Goal: Task Accomplishment & Management: Manage account settings

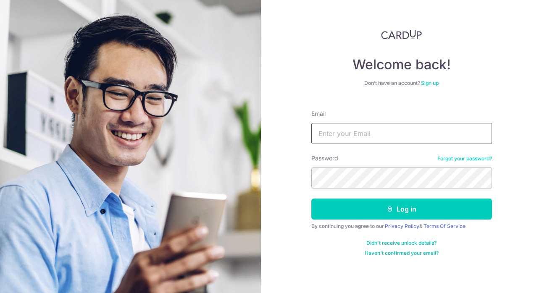
type input "[EMAIL_ADDRESS][DOMAIN_NAME]"
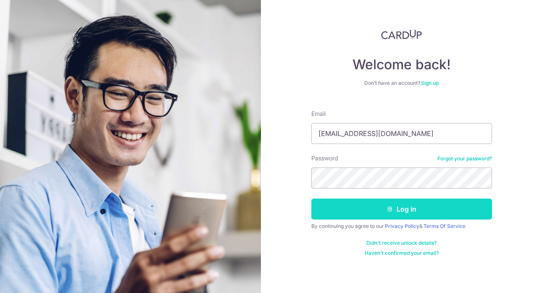
click at [368, 203] on button "Log in" at bounding box center [401, 209] width 181 height 21
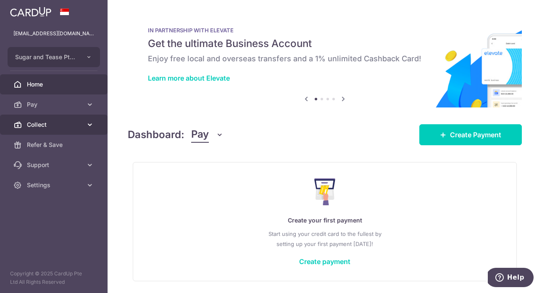
click at [56, 125] on span "Collect" at bounding box center [54, 125] width 55 height 8
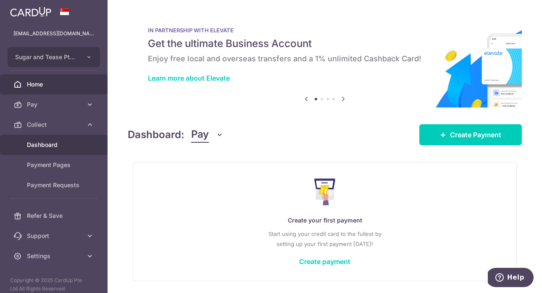
click at [50, 142] on span "Dashboard" at bounding box center [54, 145] width 55 height 8
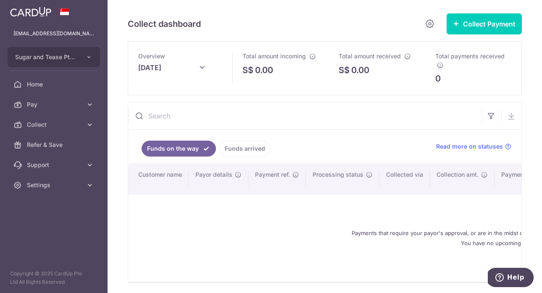
click at [241, 151] on link "Funds arrived" at bounding box center [244, 149] width 51 height 16
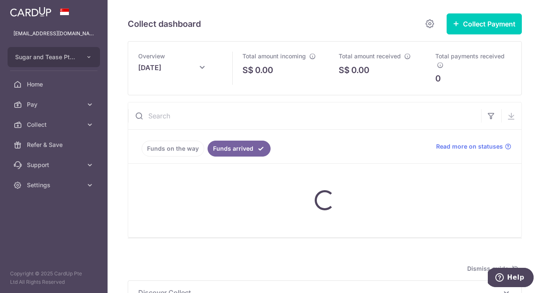
click at [200, 66] on icon at bounding box center [202, 68] width 10 height 10
type input "[DATE]"
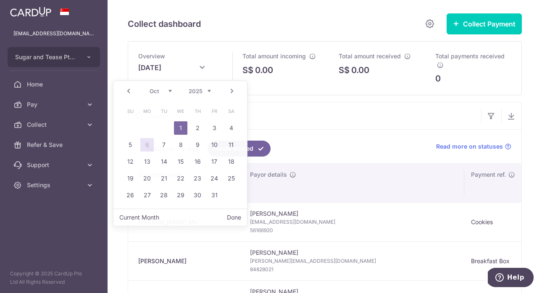
click at [326, 112] on input "text" at bounding box center [304, 116] width 353 height 27
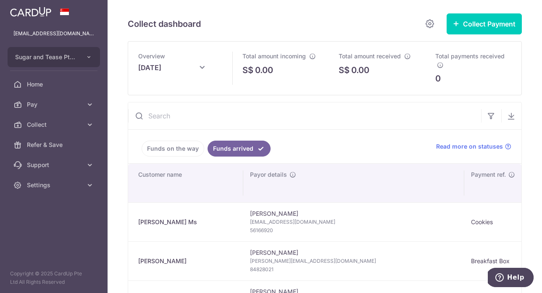
click at [160, 151] on link "Funds on the way" at bounding box center [173, 149] width 63 height 16
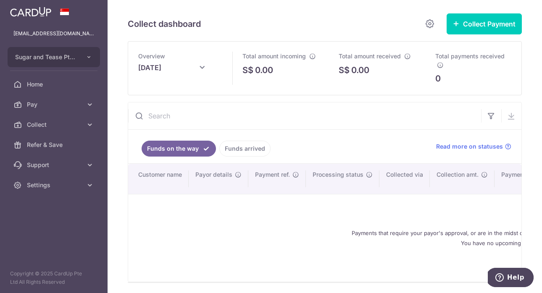
click at [228, 146] on link "Funds arrived" at bounding box center [244, 149] width 51 height 16
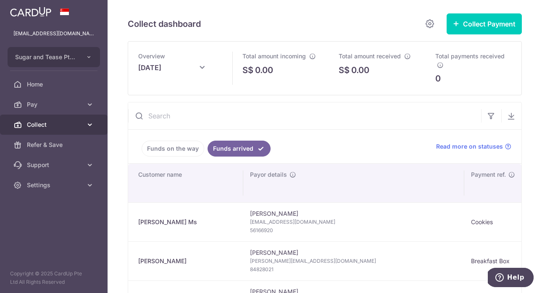
click at [86, 121] on icon at bounding box center [90, 125] width 8 height 8
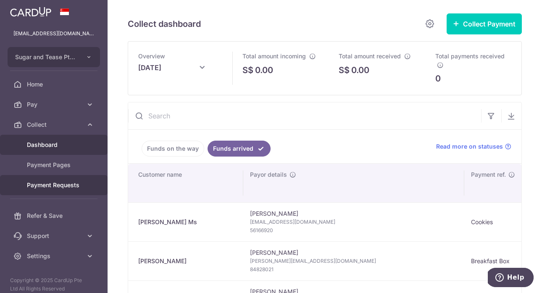
click at [58, 184] on span "Payment Requests" at bounding box center [54, 185] width 55 height 8
